Goal: Task Accomplishment & Management: Use online tool/utility

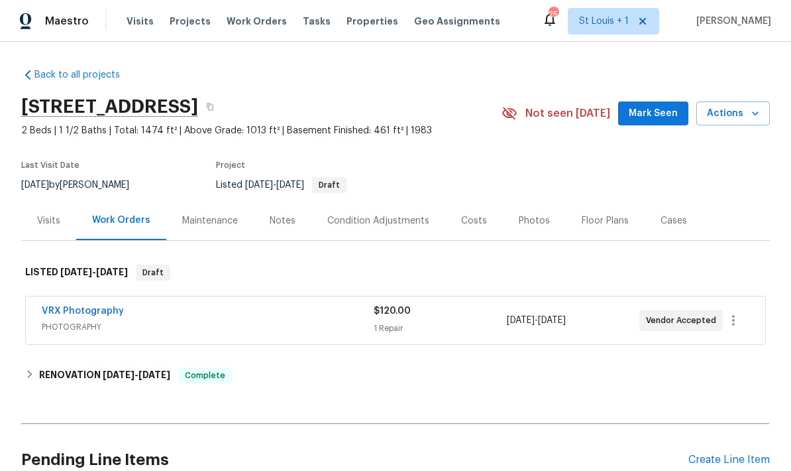
click at [349, 19] on span "Properties" at bounding box center [373, 21] width 52 height 13
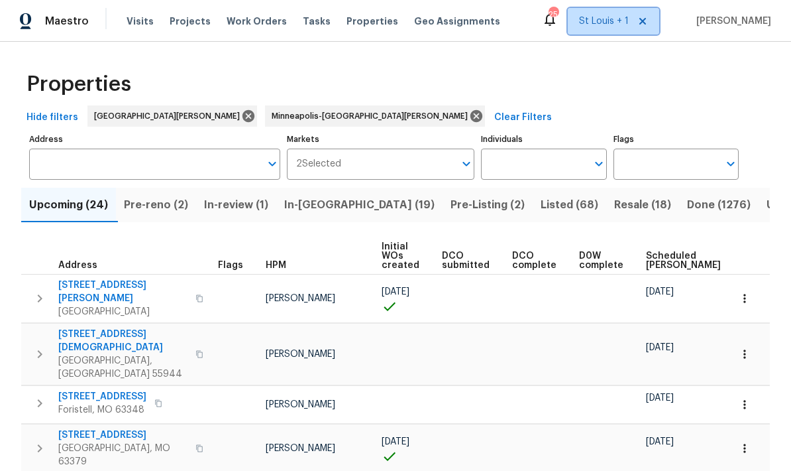
click at [624, 19] on span "St Louis + 1" at bounding box center [604, 21] width 50 height 13
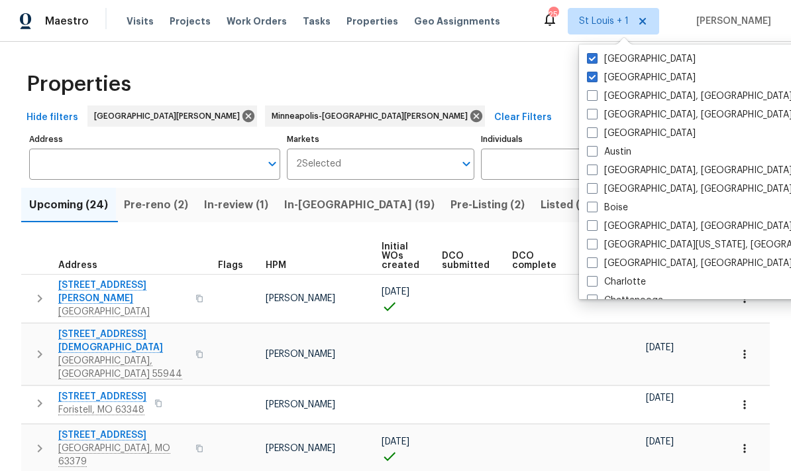
click at [636, 54] on label "St Louis" at bounding box center [641, 58] width 109 height 13
click at [596, 54] on input "St Louis" at bounding box center [591, 56] width 9 height 9
checkbox input "false"
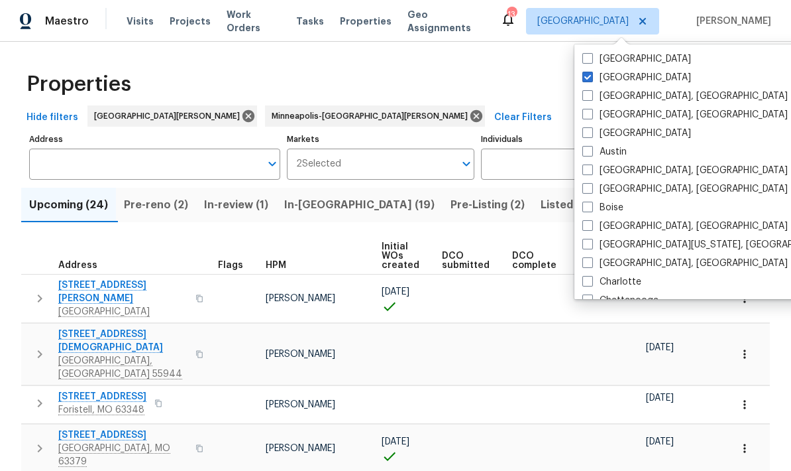
click at [539, 80] on div "Properties" at bounding box center [395, 84] width 749 height 42
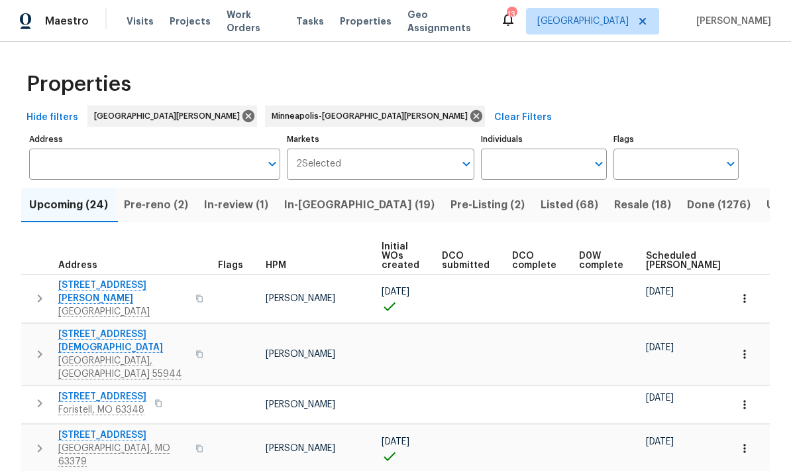
click at [356, 23] on span "Properties" at bounding box center [366, 21] width 52 height 13
click at [541, 209] on span "Listed (68)" at bounding box center [570, 205] width 58 height 19
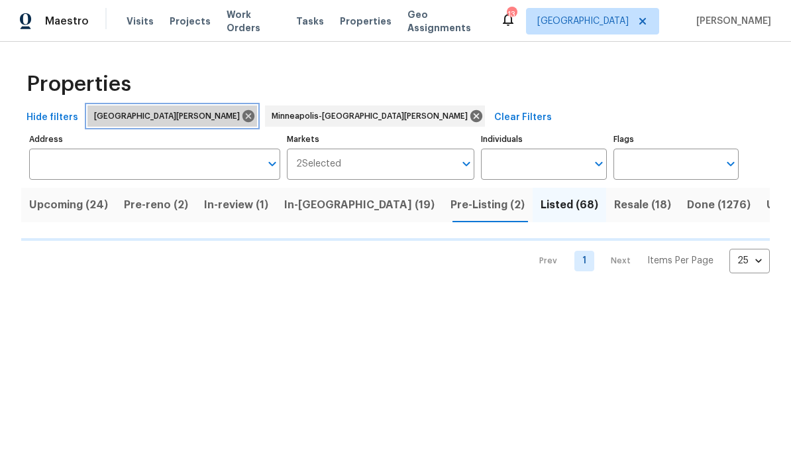
click at [241, 117] on icon at bounding box center [248, 116] width 15 height 15
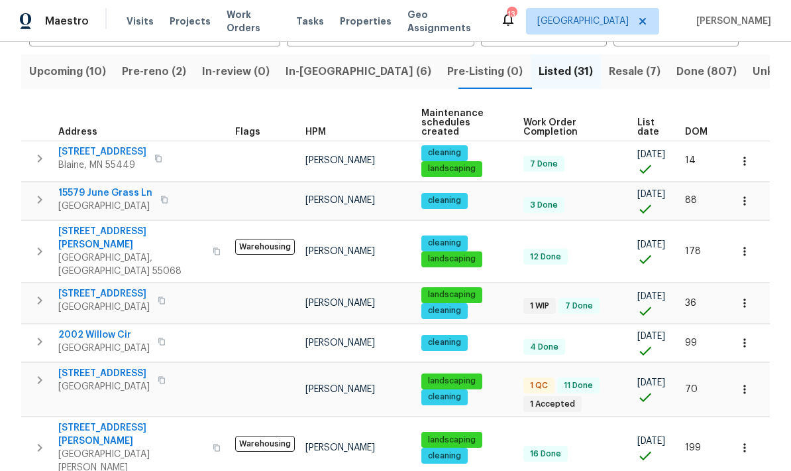
scroll to position [146, 0]
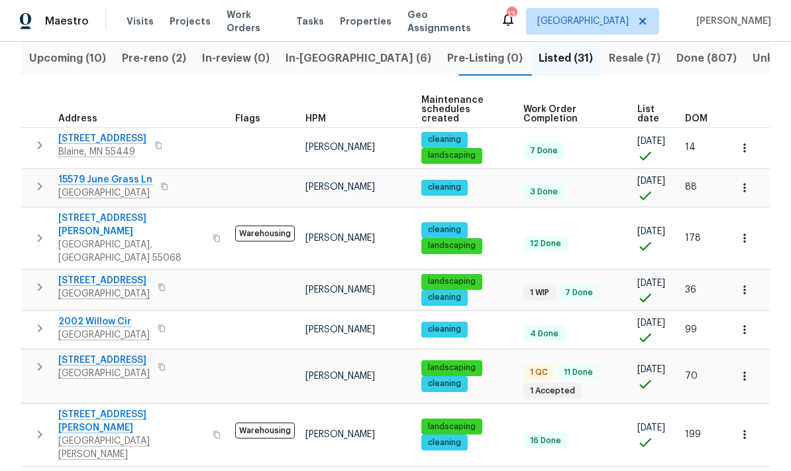
click at [76, 211] on span "[STREET_ADDRESS][PERSON_NAME]" at bounding box center [131, 224] width 146 height 27
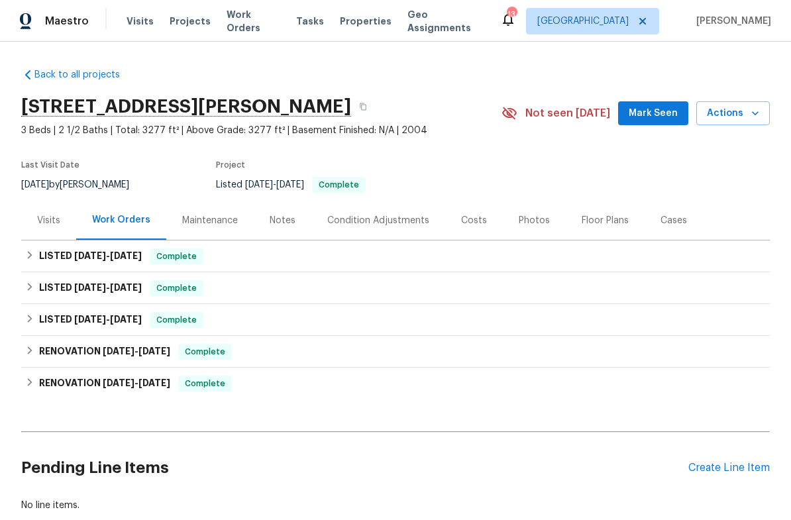
click at [52, 220] on div "Visits" at bounding box center [48, 220] width 23 height 13
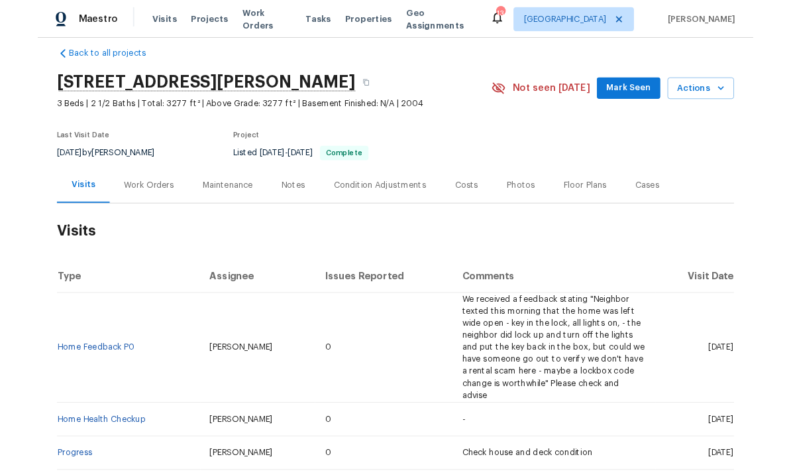
scroll to position [11, 0]
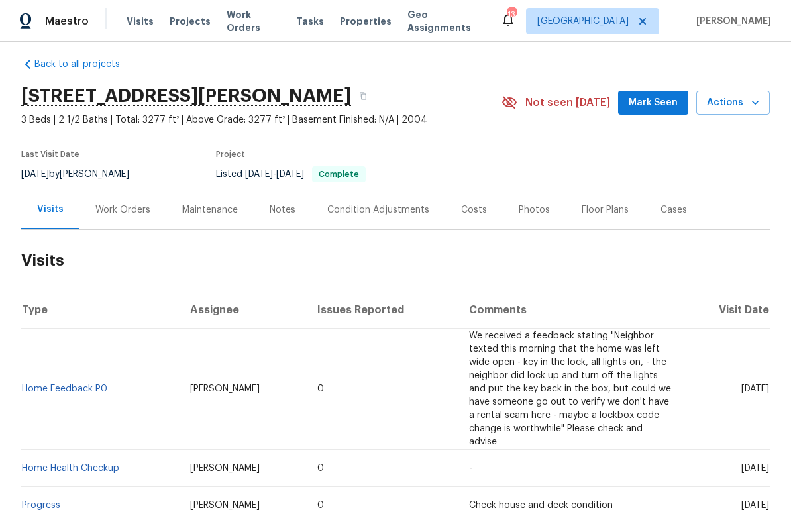
click at [737, 103] on span "Actions" at bounding box center [733, 103] width 52 height 17
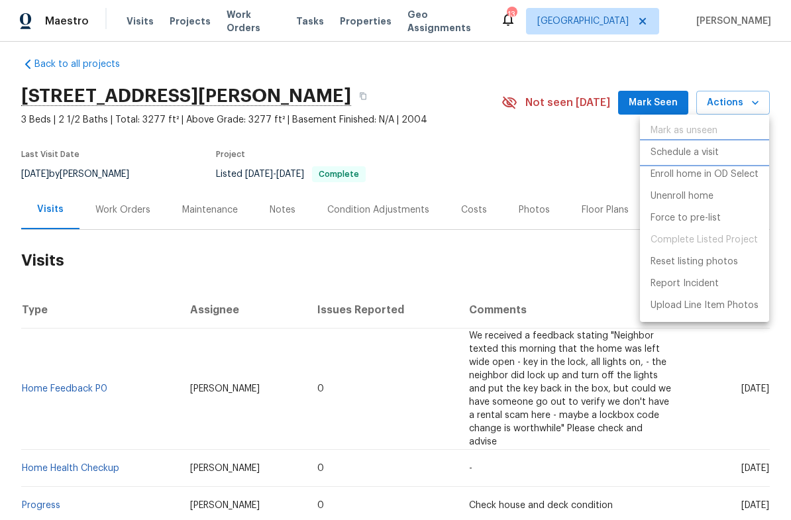
click at [708, 157] on p "Schedule a visit" at bounding box center [685, 153] width 68 height 14
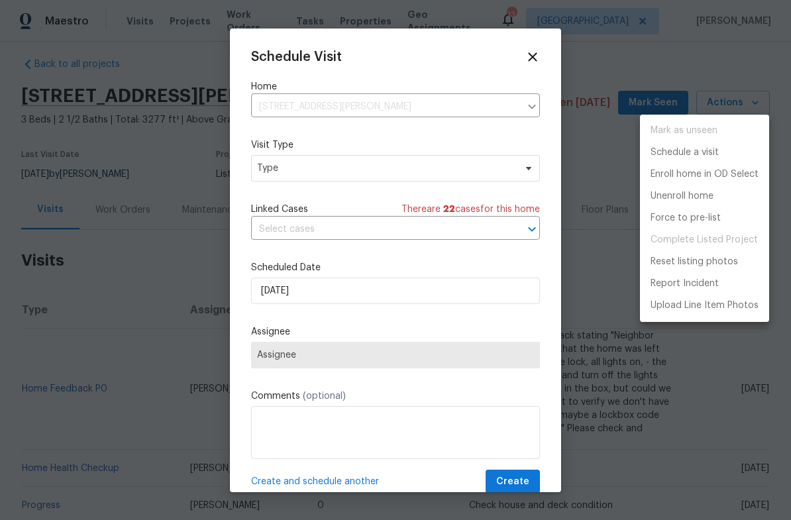
click at [280, 169] on div at bounding box center [395, 260] width 791 height 520
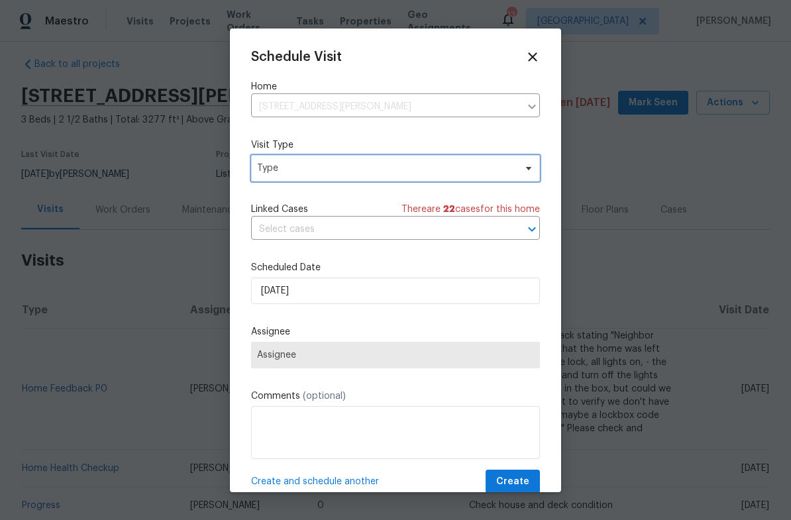
click at [283, 171] on span "Type" at bounding box center [386, 168] width 258 height 13
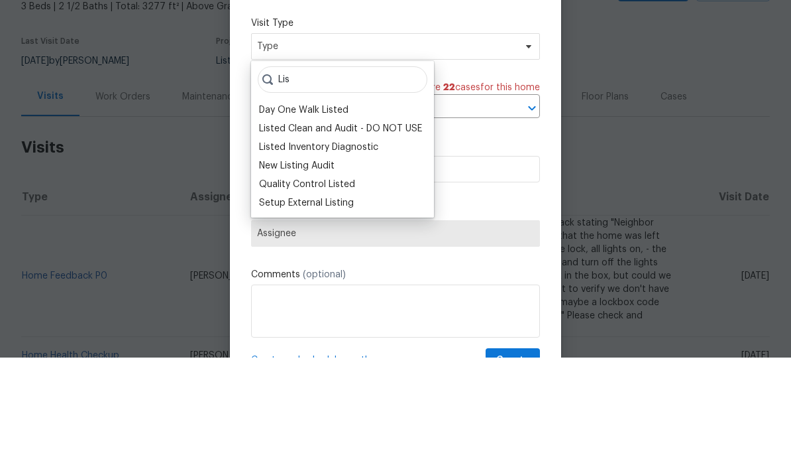
type input "Lis"
click at [264, 254] on div "Listed Inventory Diagnostic" at bounding box center [318, 260] width 119 height 13
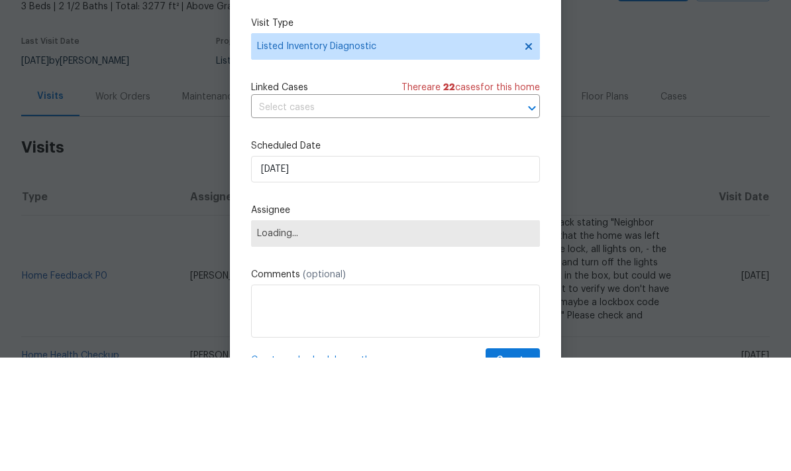
scroll to position [53, 0]
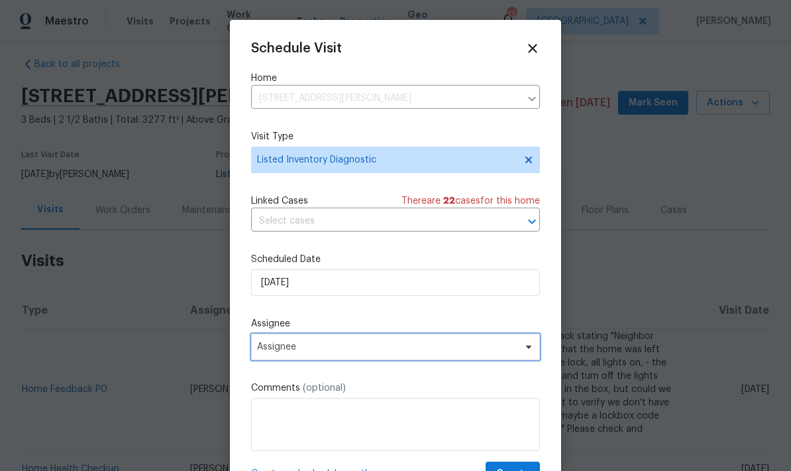
click at [278, 348] on span "Assignee" at bounding box center [387, 346] width 260 height 11
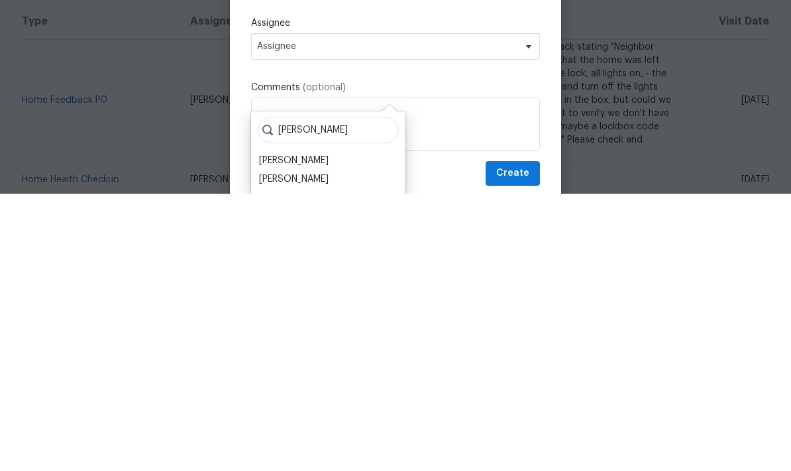
scroll to position [26, 0]
type input "[PERSON_NAME]"
click at [280, 449] on div "[PERSON_NAME]" at bounding box center [294, 455] width 70 height 13
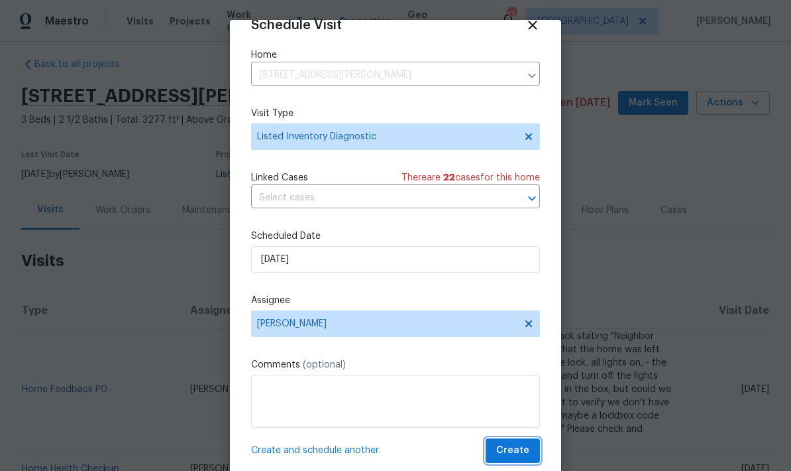
click at [524, 442] on button "Create" at bounding box center [513, 450] width 54 height 25
